Goal: Task Accomplishment & Management: Understand process/instructions

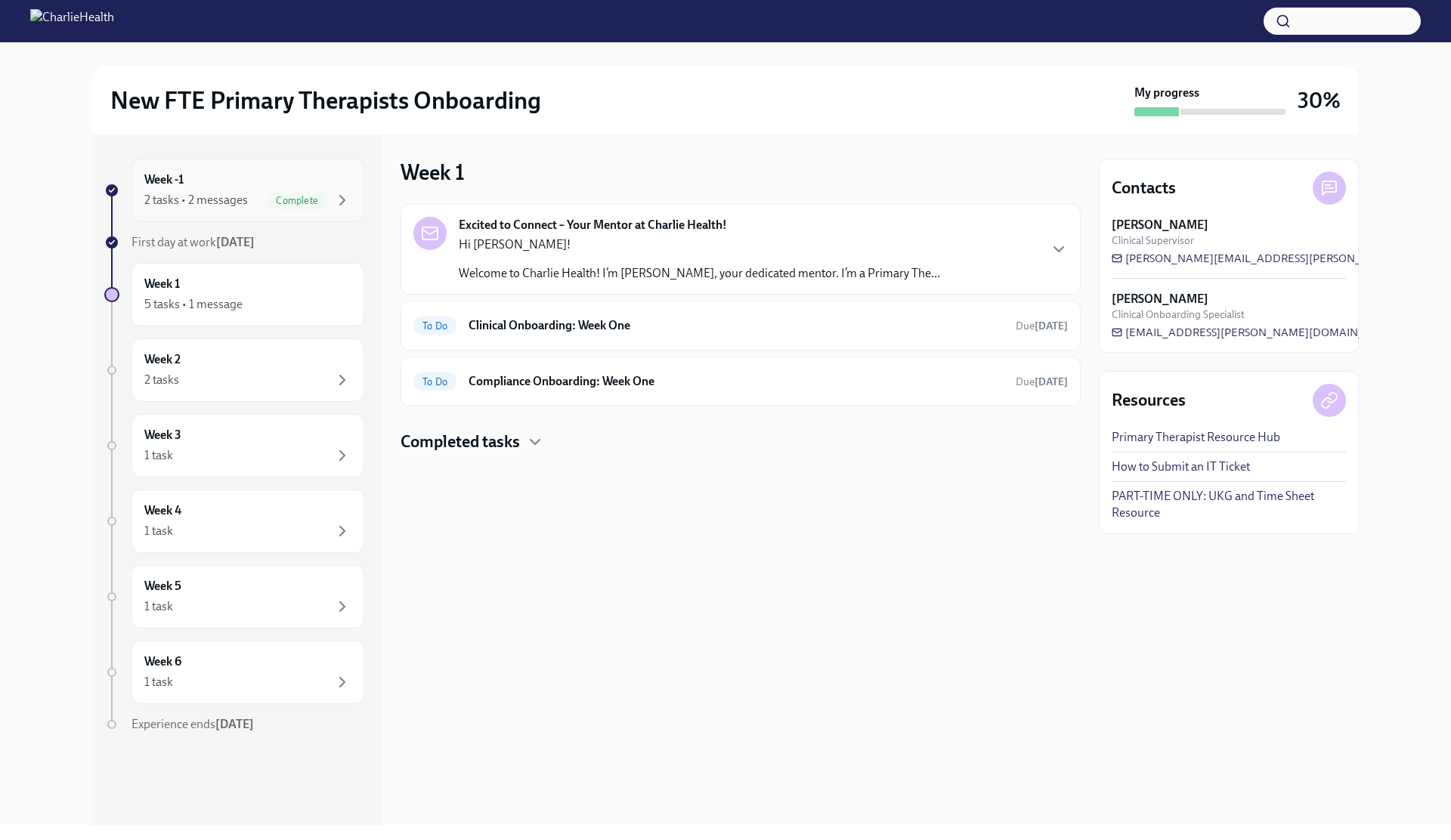
click at [205, 176] on div "Week -1 2 tasks • 2 messages Complete" at bounding box center [248, 190] width 207 height 37
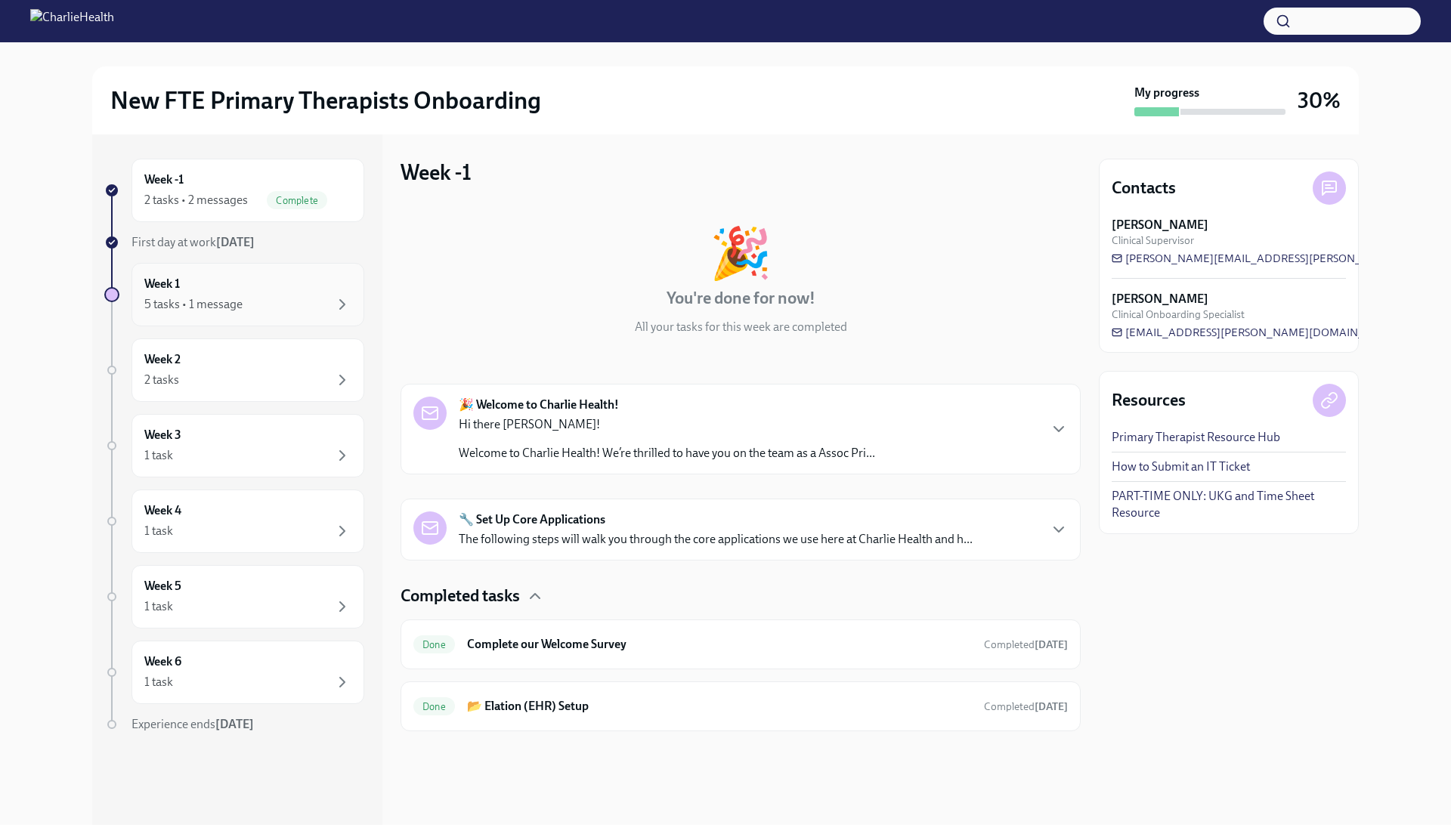
click at [288, 276] on div "Week 1 5 tasks • 1 message" at bounding box center [248, 294] width 207 height 37
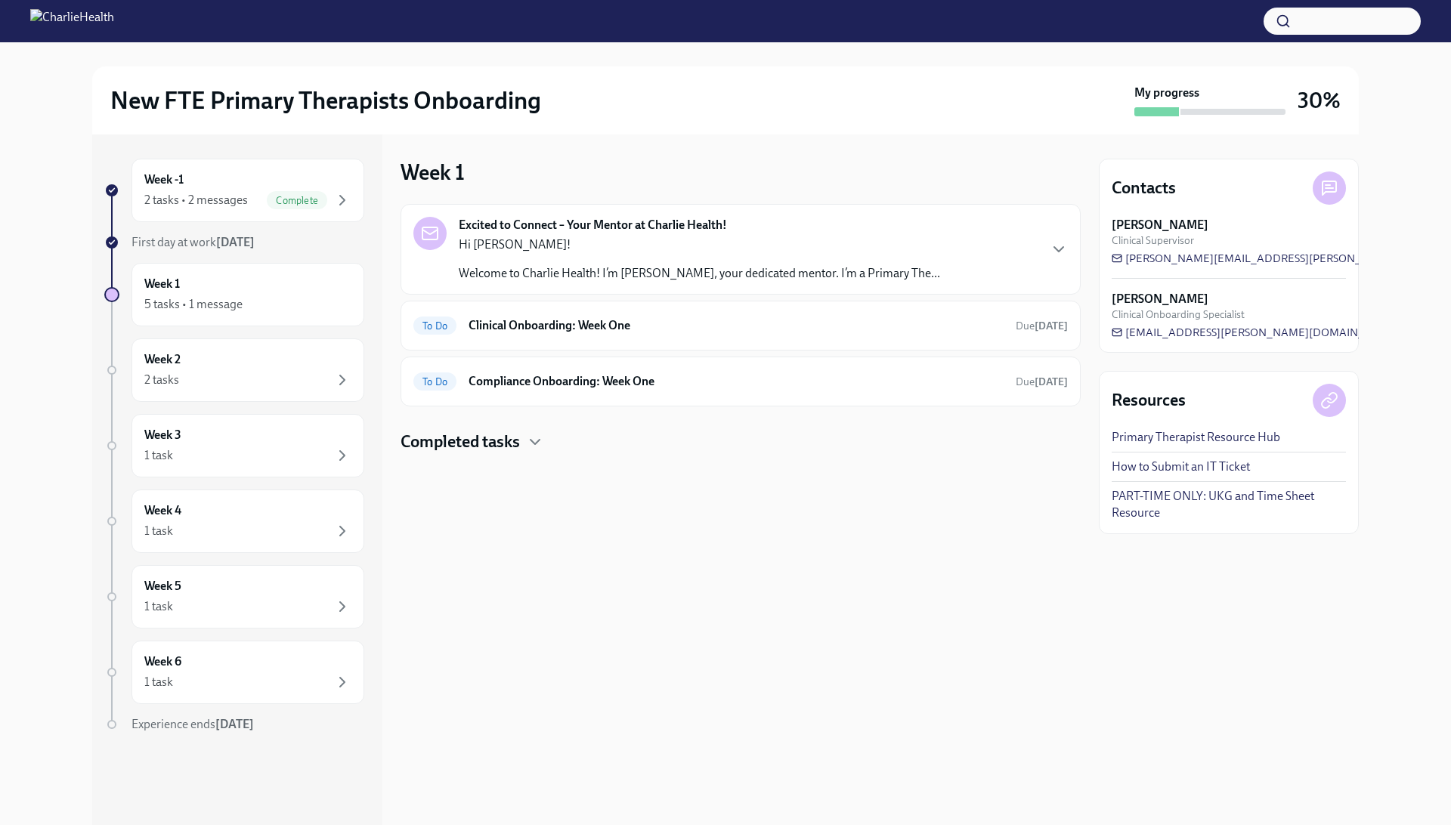
click at [1022, 265] on div "Excited to Connect – Your Mentor at Charlie Health! Hi [PERSON_NAME]! Welcome t…" at bounding box center [740, 249] width 654 height 65
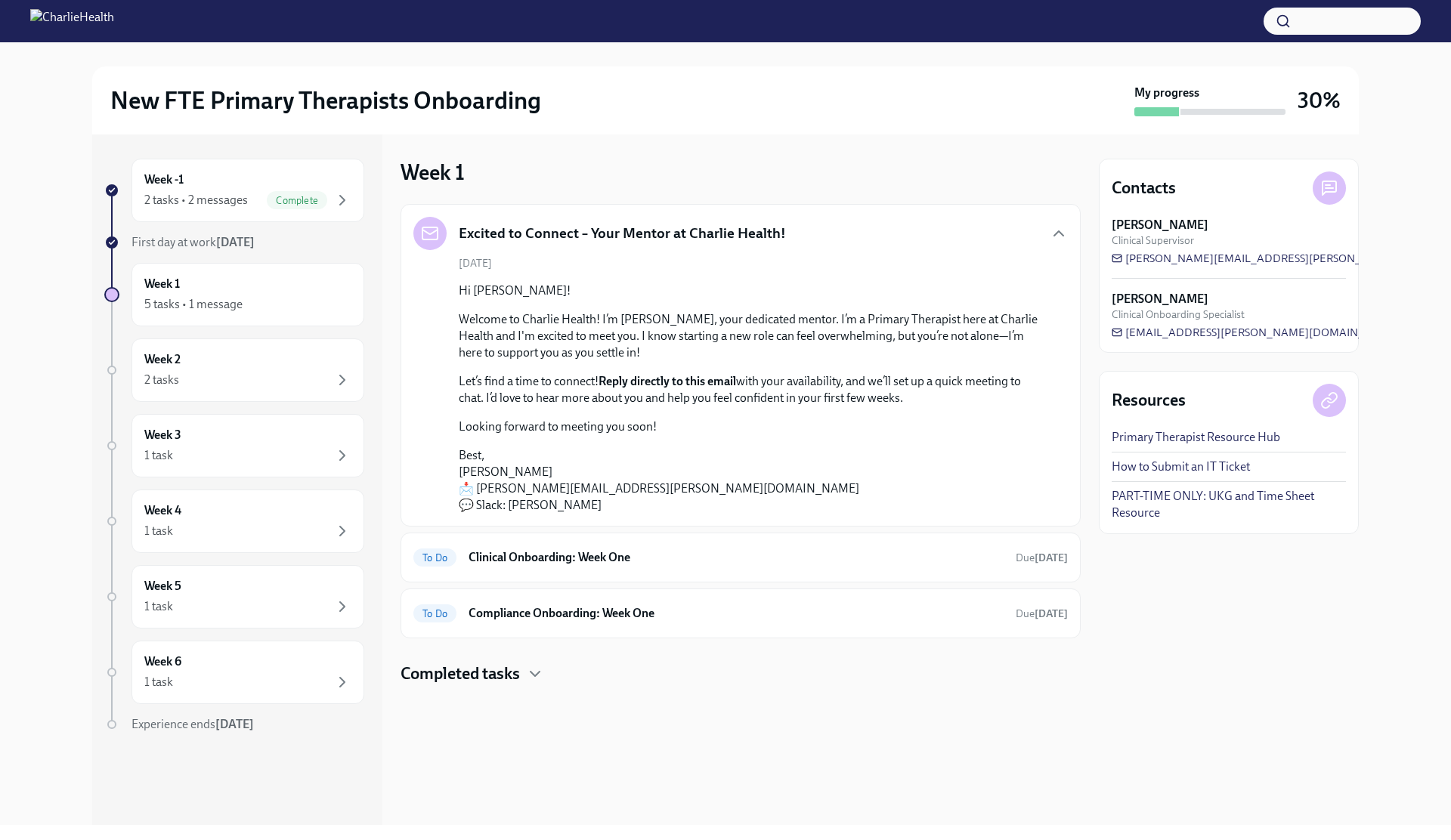
click at [1022, 265] on div "[DATE] Hi [PERSON_NAME]! Welcome to Charlie Health! I’m [PERSON_NAME], your ded…" at bounding box center [740, 385] width 654 height 258
click at [608, 549] on div "To Do Clinical Onboarding: Week One Due [DATE]" at bounding box center [740, 557] width 654 height 24
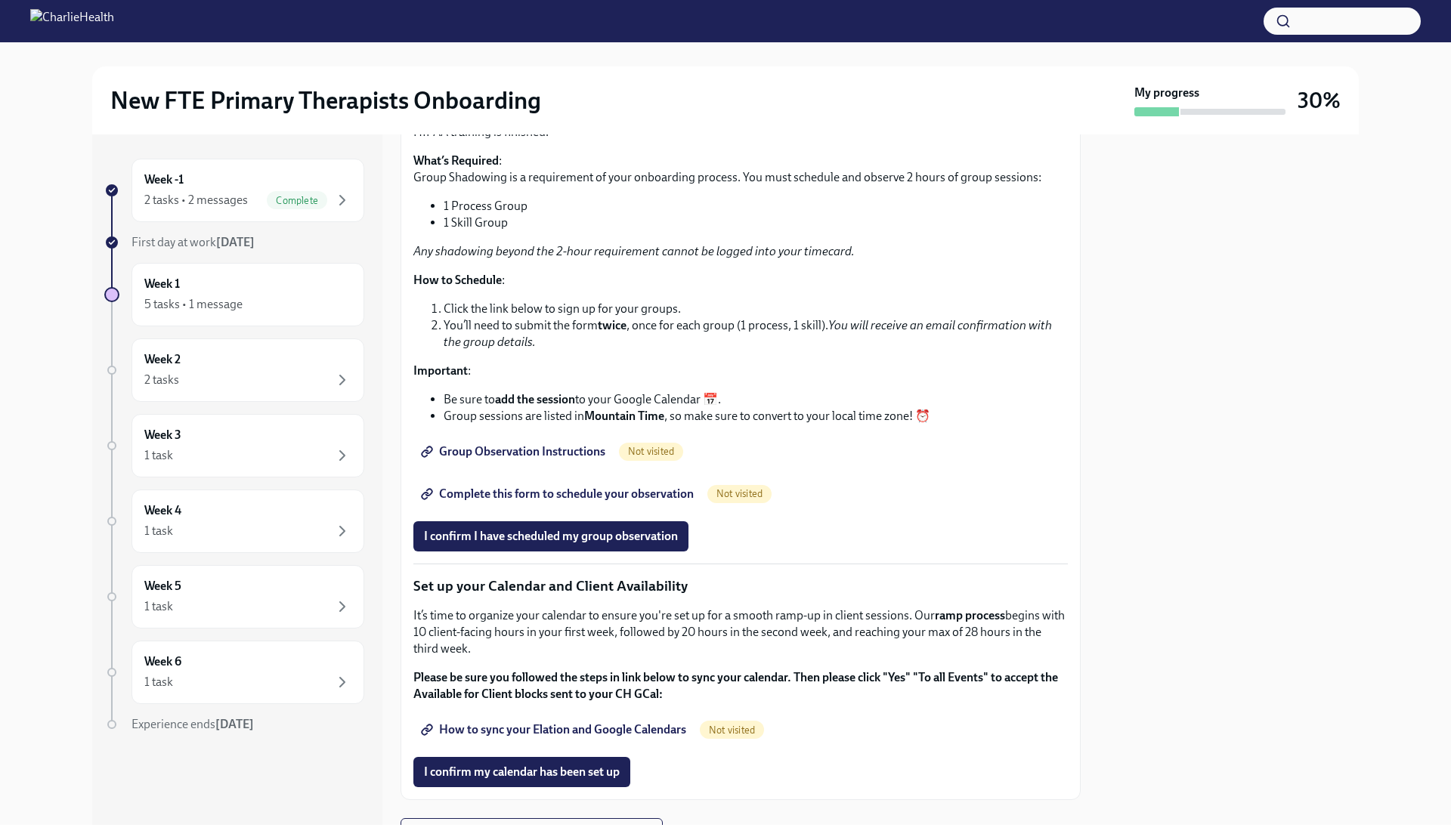
scroll to position [1890, 0]
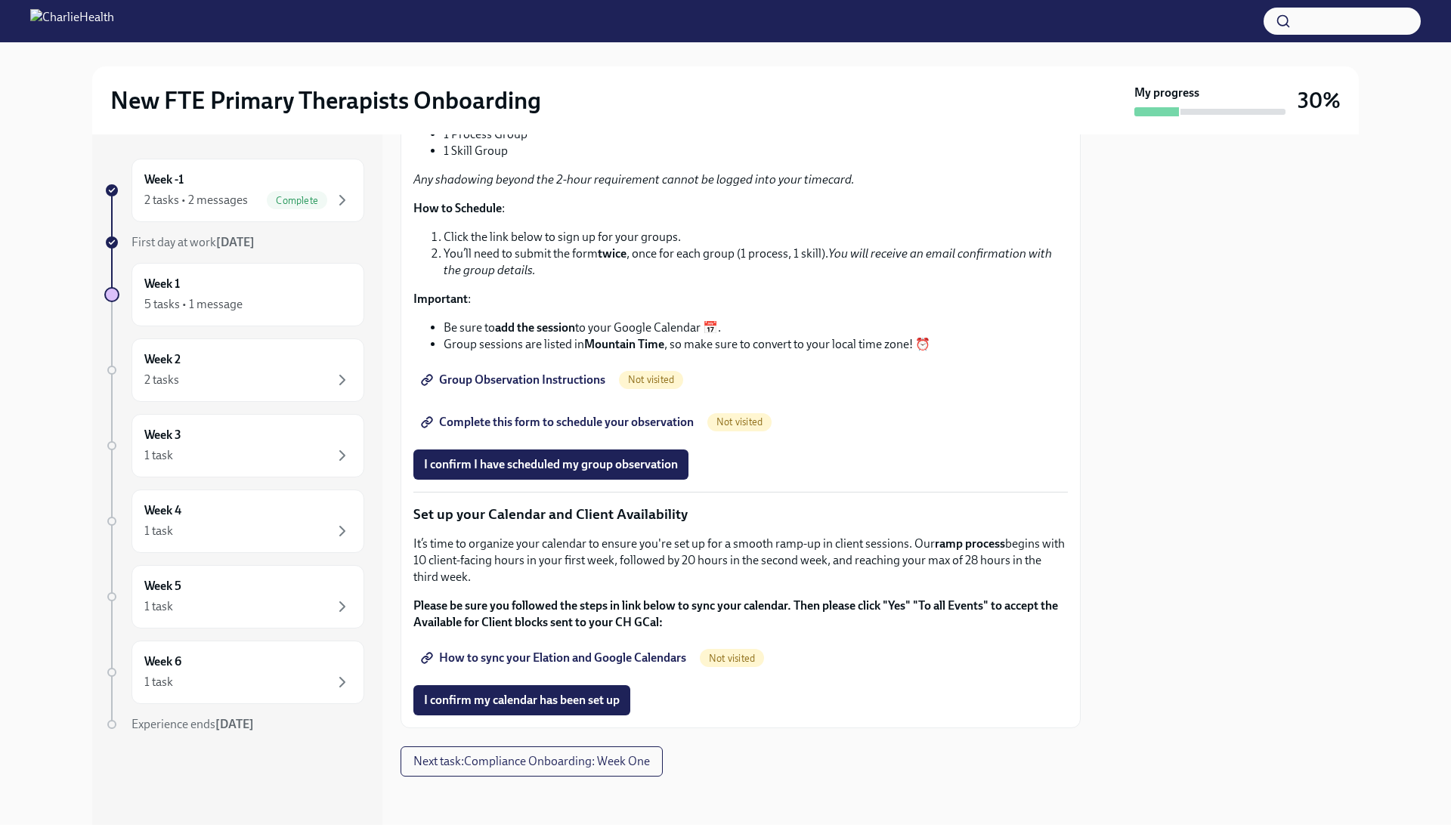
click at [551, 387] on span "Group Observation Instructions" at bounding box center [515, 379] width 181 height 15
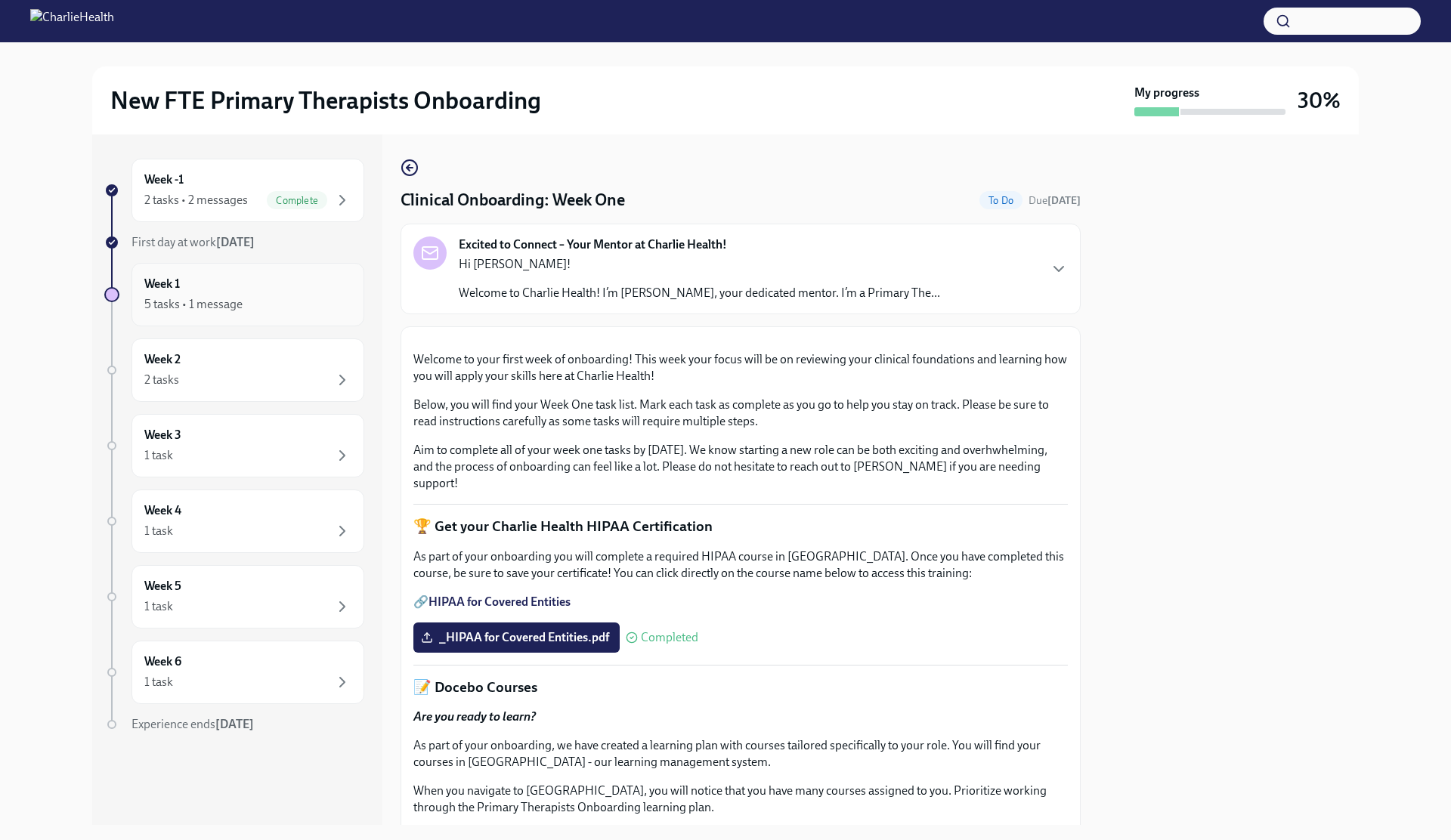
click at [219, 314] on div "Week 1 5 tasks • 1 message" at bounding box center [248, 294] width 233 height 63
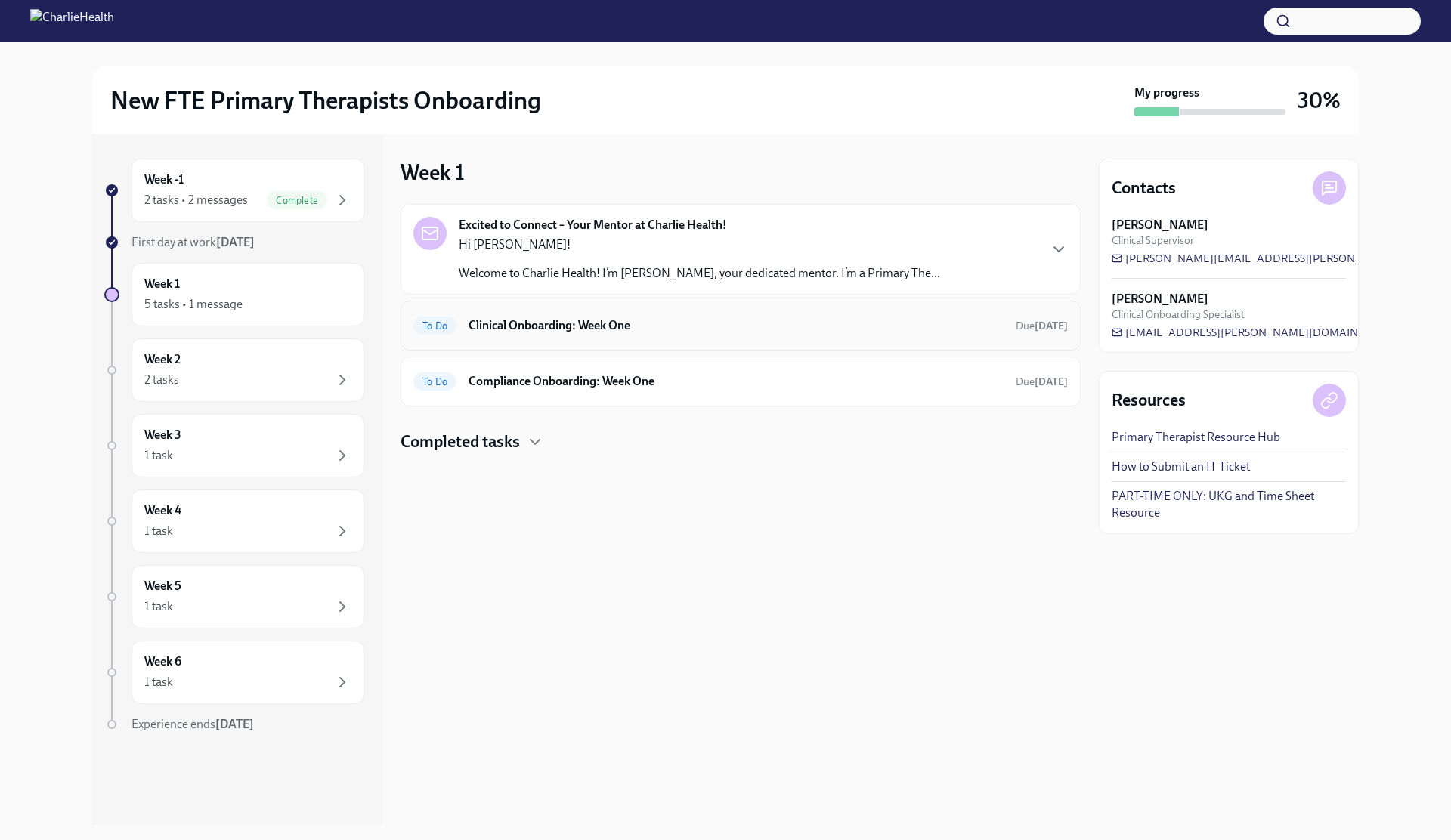
click at [456, 322] on div "To Do Clinical Onboarding: Week One Due [DATE]" at bounding box center [740, 326] width 654 height 24
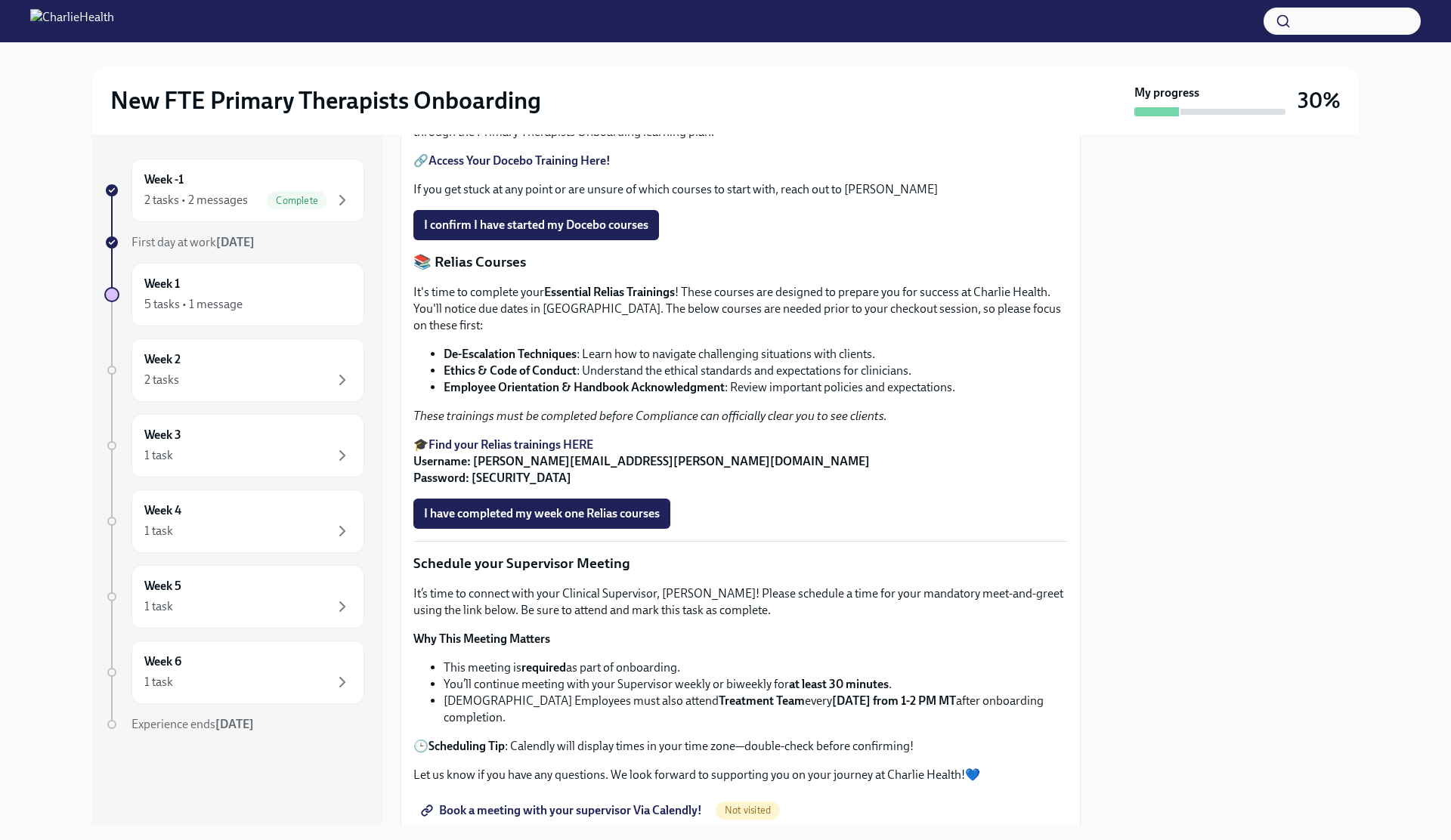
scroll to position [680, 0]
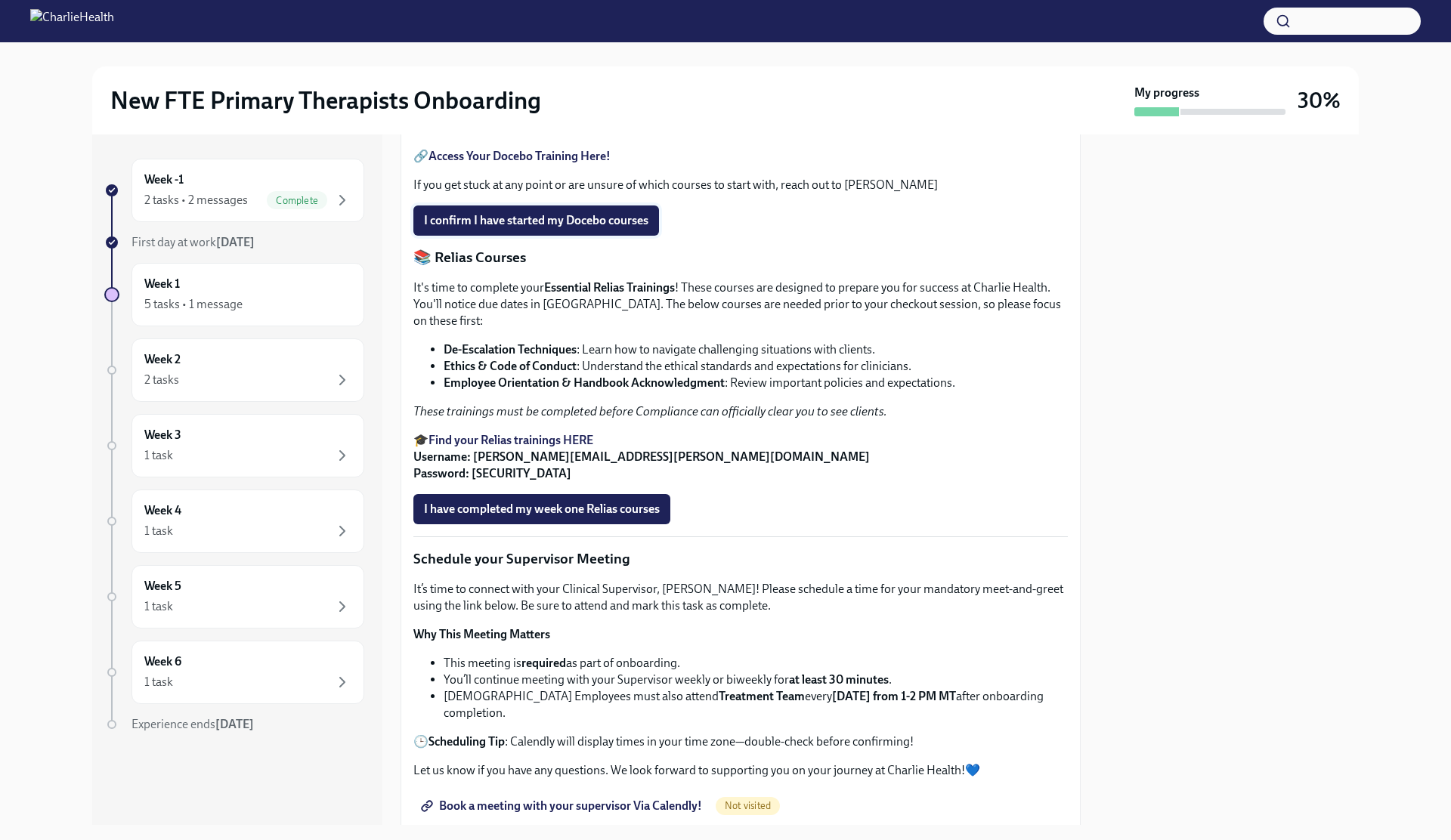
click at [529, 228] on span "I confirm I have started my Docebo courses" at bounding box center [536, 220] width 224 height 15
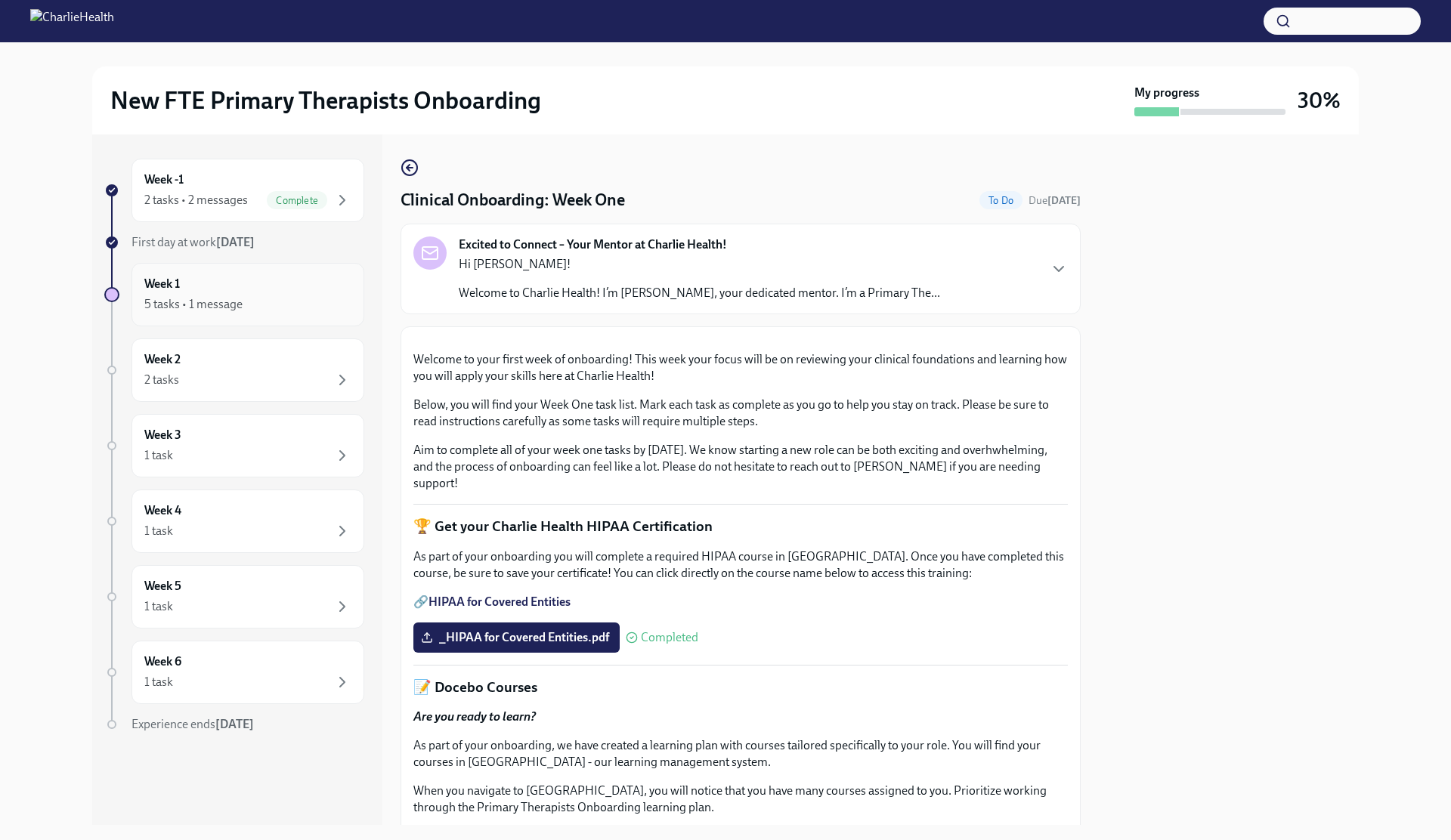
click at [272, 285] on div "Week 1 5 tasks • 1 message" at bounding box center [248, 294] width 207 height 37
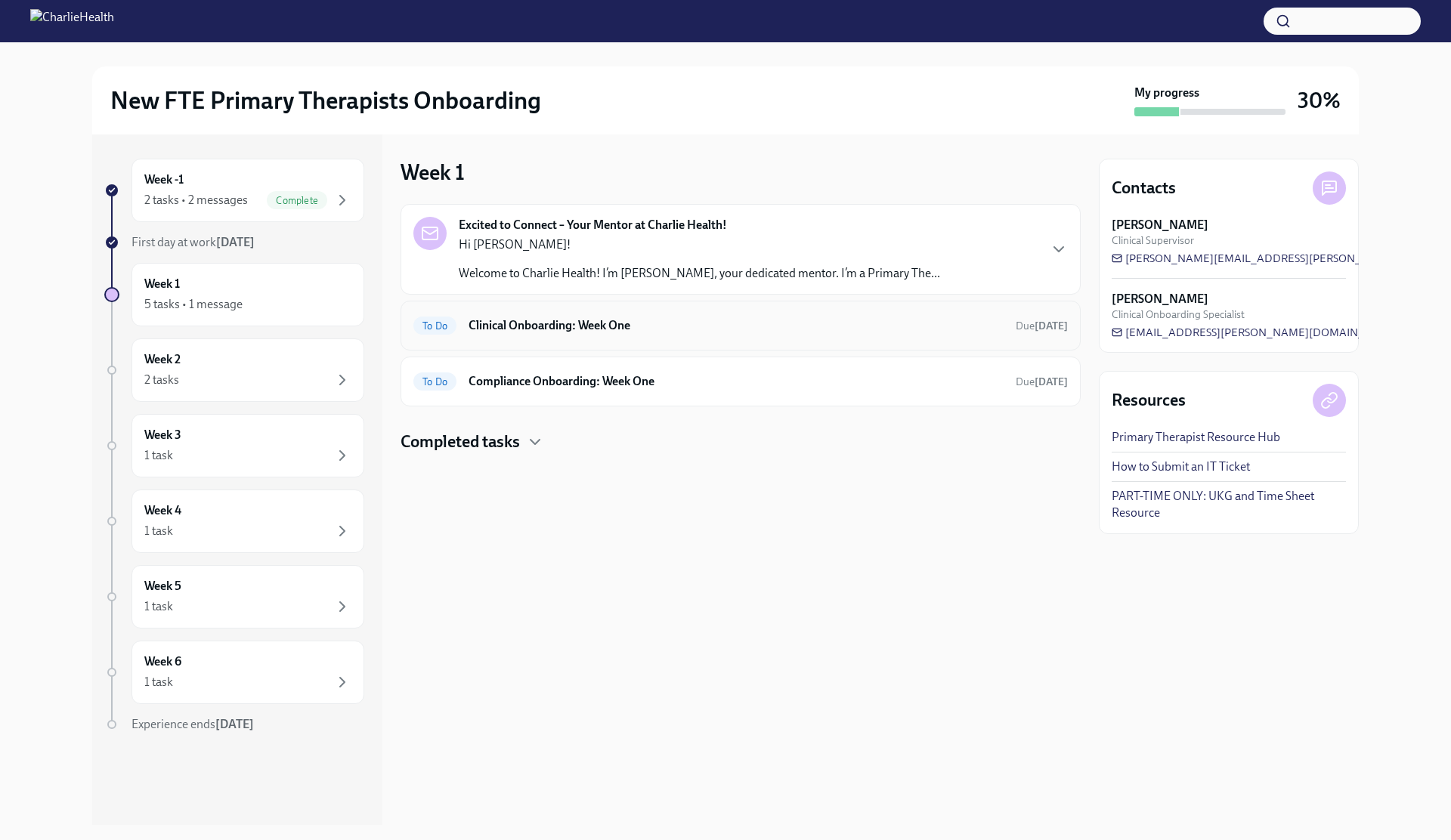
click at [512, 322] on h6 "Clinical Onboarding: Week One" at bounding box center [736, 325] width 535 height 16
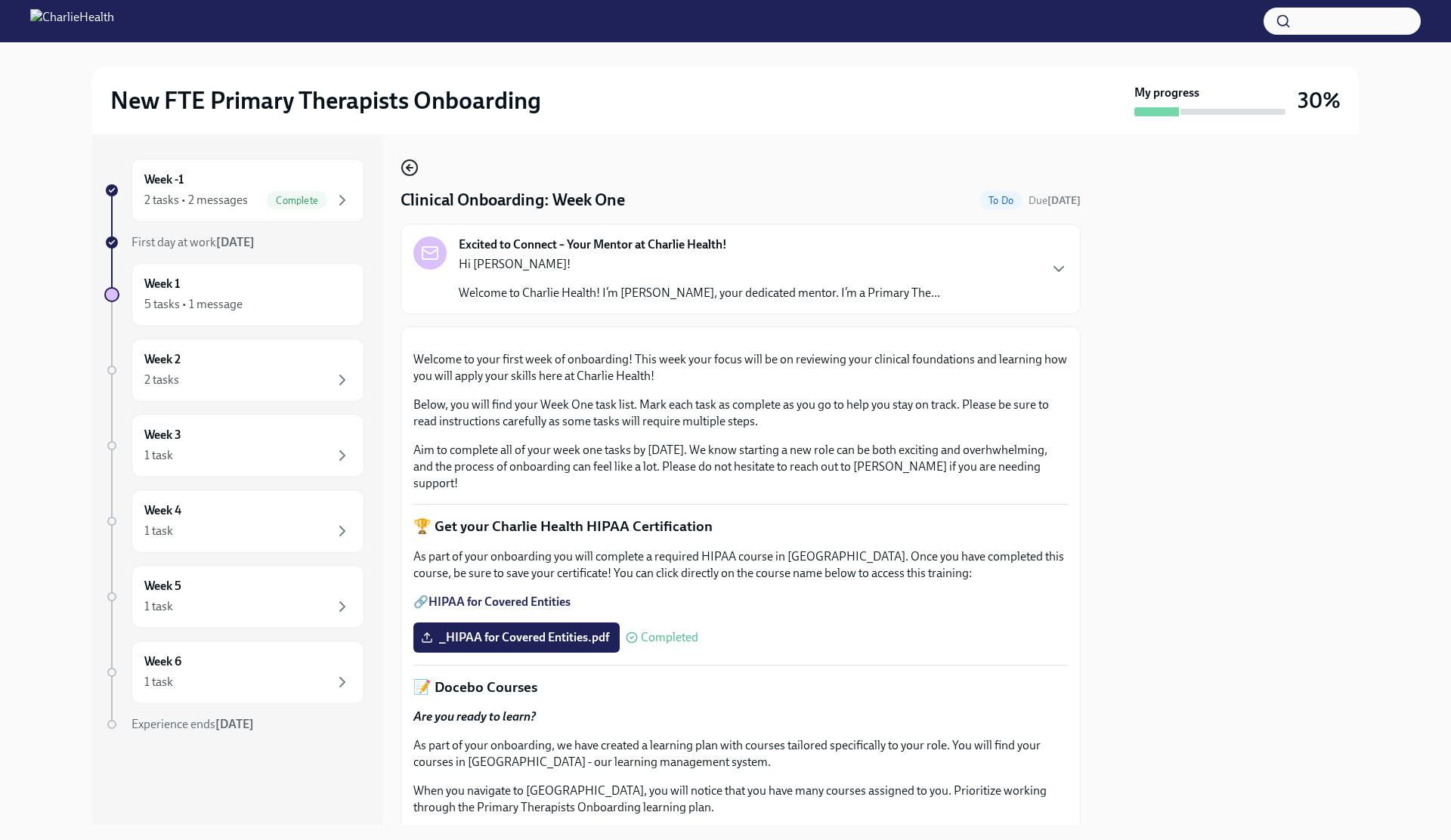
click at [413, 163] on icon "button" at bounding box center [409, 167] width 18 height 18
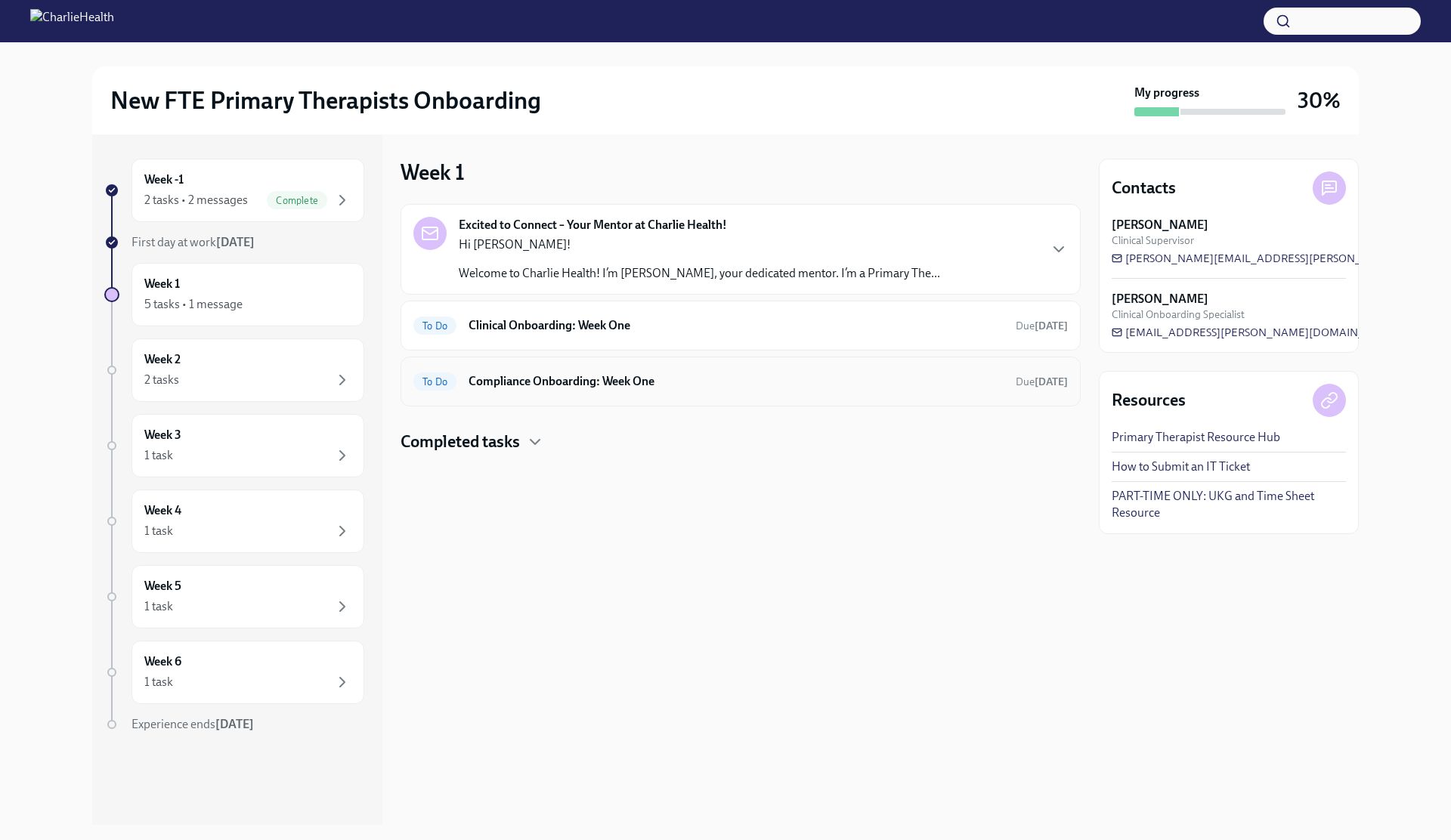
click at [572, 393] on div "To Do Compliance Onboarding: Week One Due [DATE]" at bounding box center [740, 381] width 654 height 24
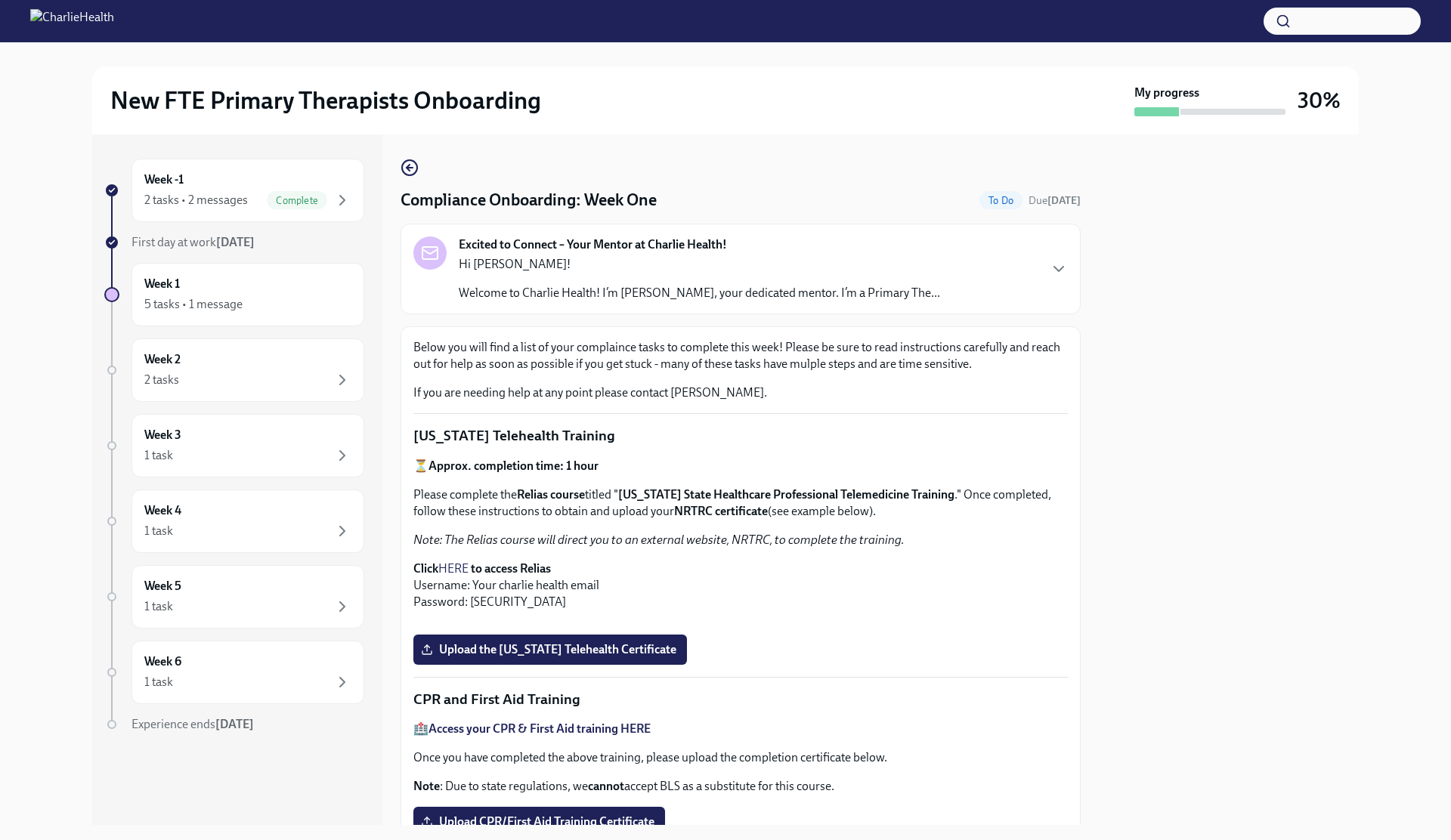
click at [1045, 289] on div "Excited to Connect – Your Mentor at Charlie Health! Hi [PERSON_NAME]! Welcome t…" at bounding box center [740, 269] width 654 height 65
